Goal: Find specific page/section: Find specific page/section

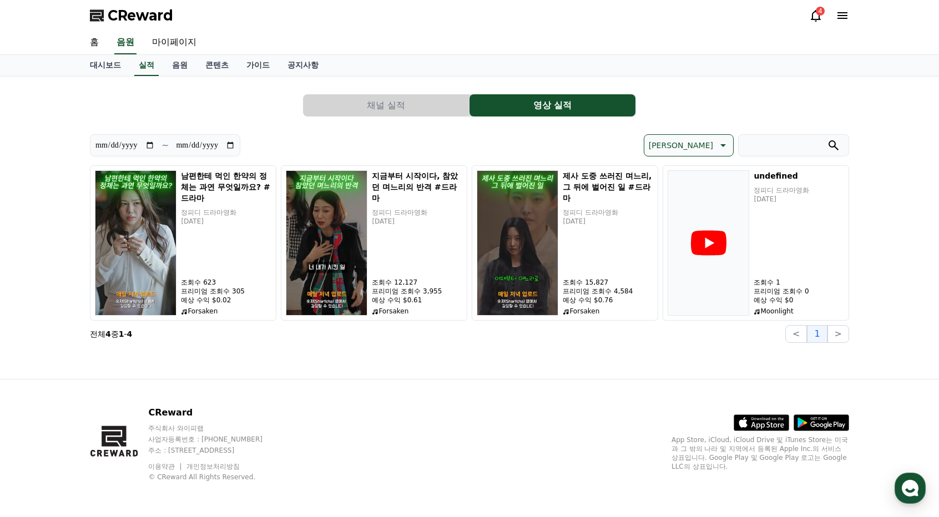
click at [191, 346] on div "**********" at bounding box center [469, 214] width 768 height 266
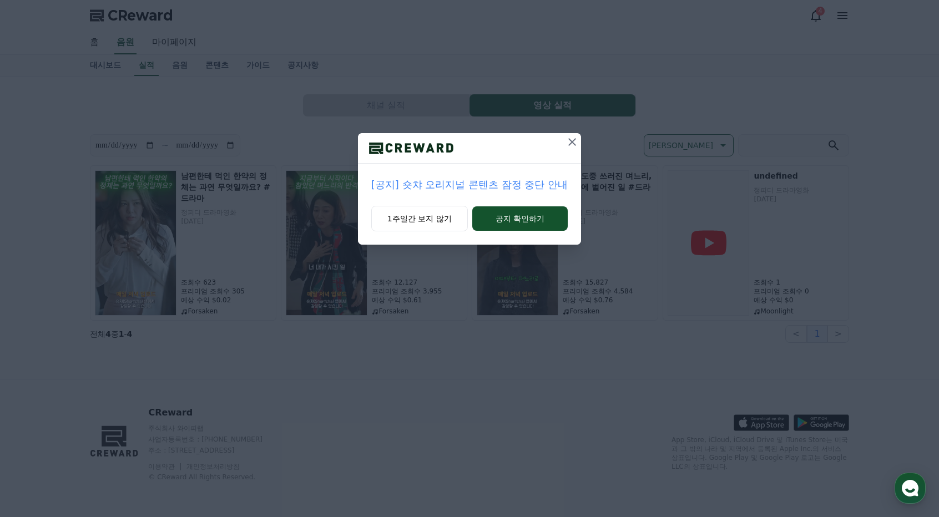
click at [570, 142] on icon at bounding box center [572, 141] width 13 height 13
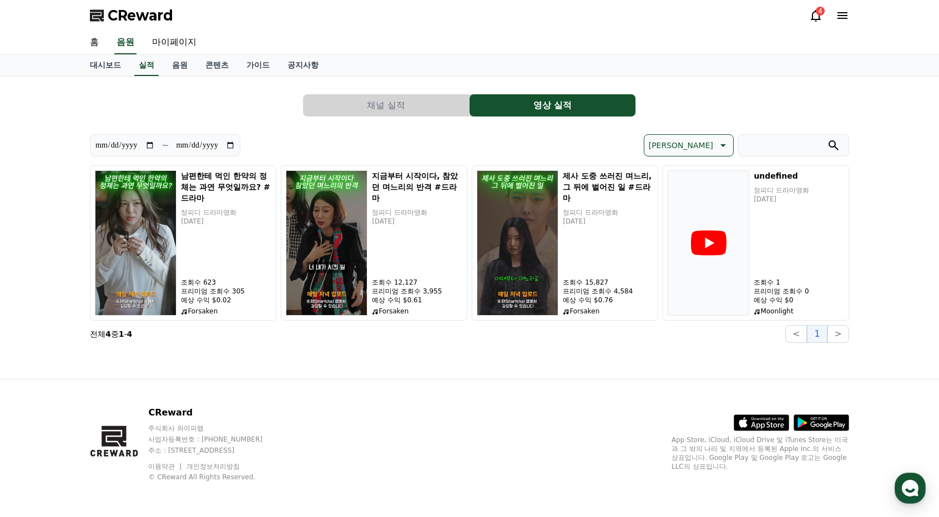
click at [819, 13] on div "4" at bounding box center [820, 11] width 9 height 9
